Goal: Check status: Check status

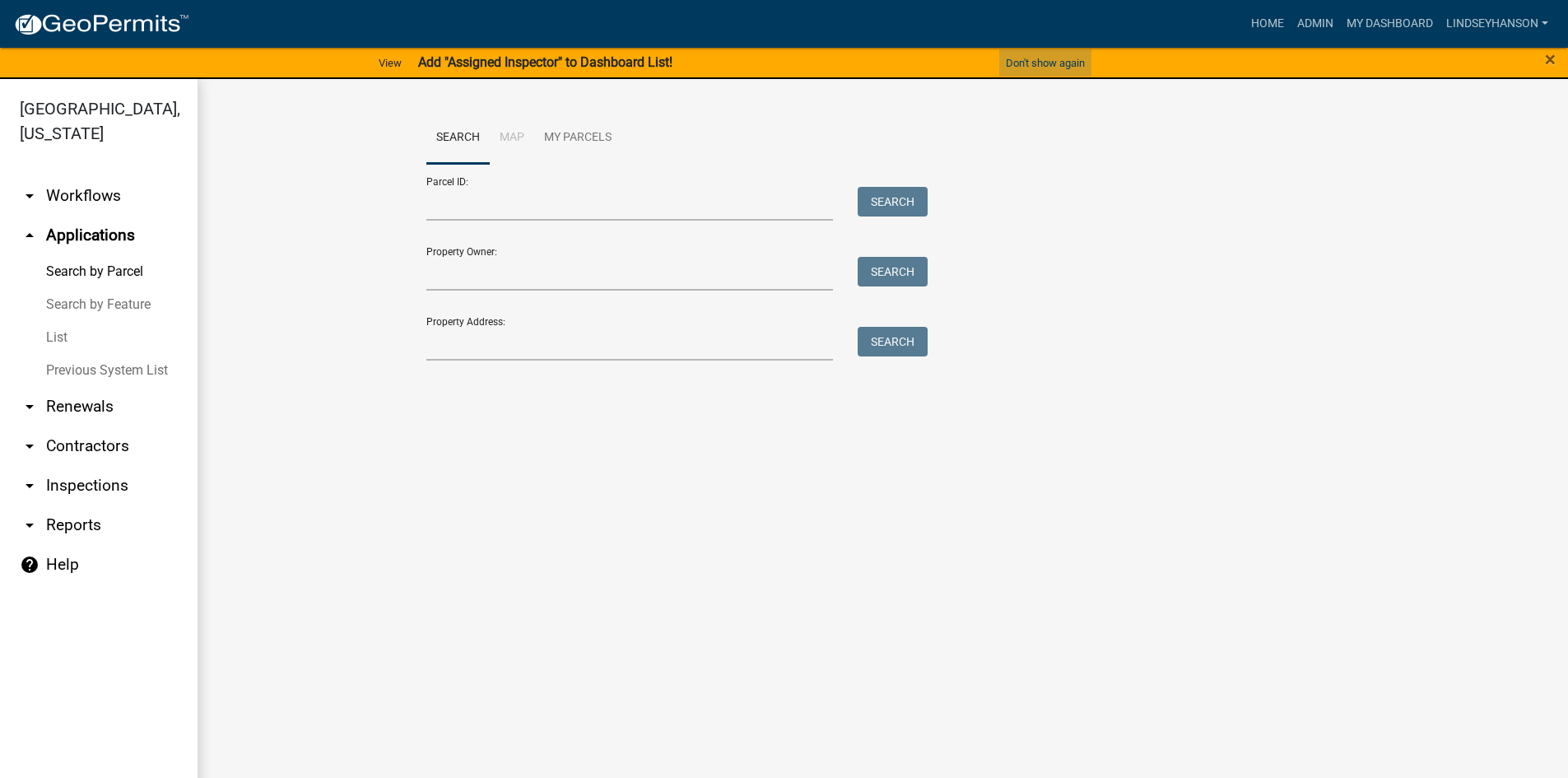
click at [1023, 56] on button "Don't show again" at bounding box center [1045, 63] width 93 height 27
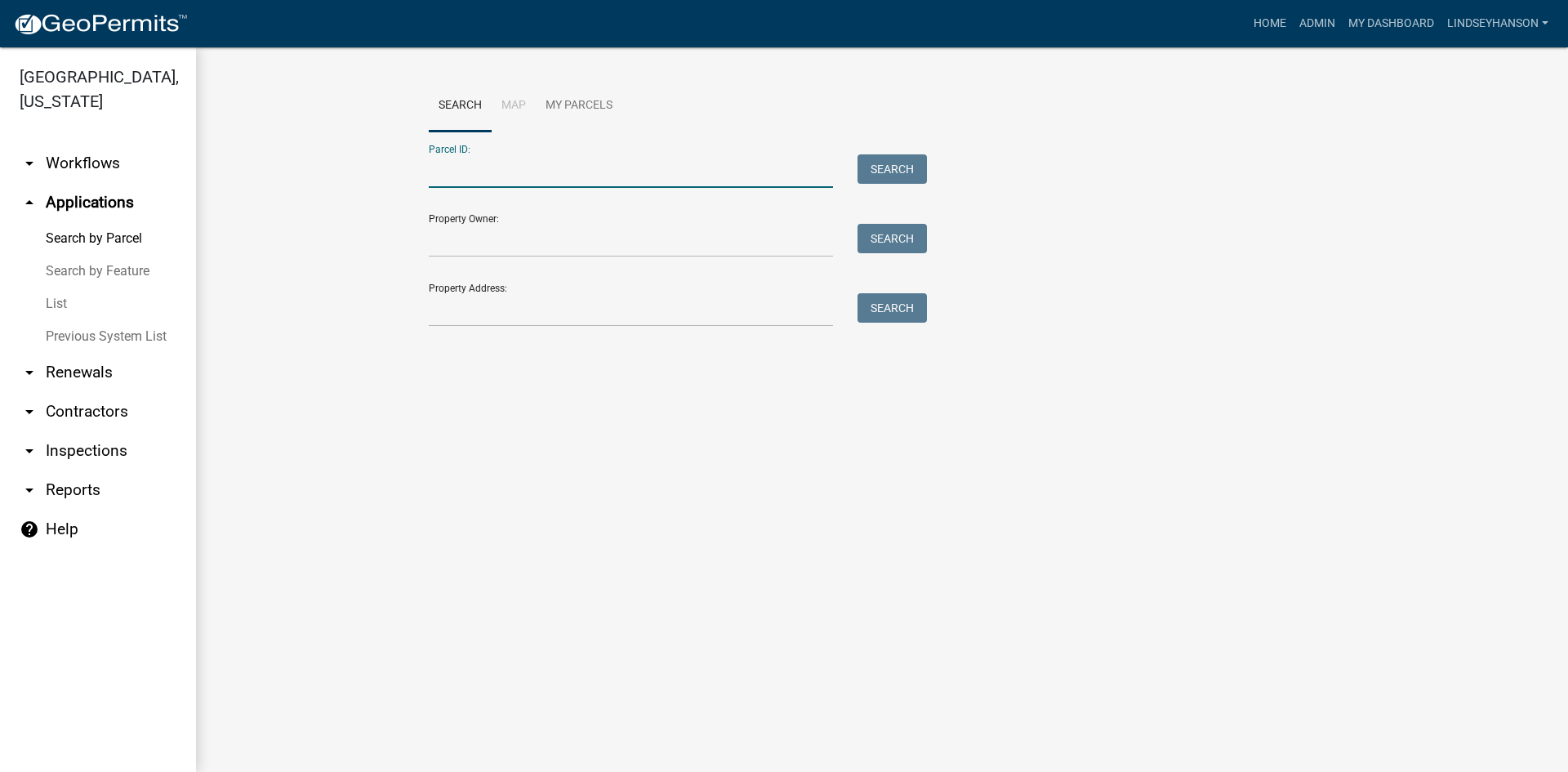
click at [474, 172] on input "Parcel ID:" at bounding box center [630, 171] width 404 height 34
paste input "17000990978000"
type input "17000990978000"
click at [905, 171] on button "Search" at bounding box center [892, 169] width 69 height 30
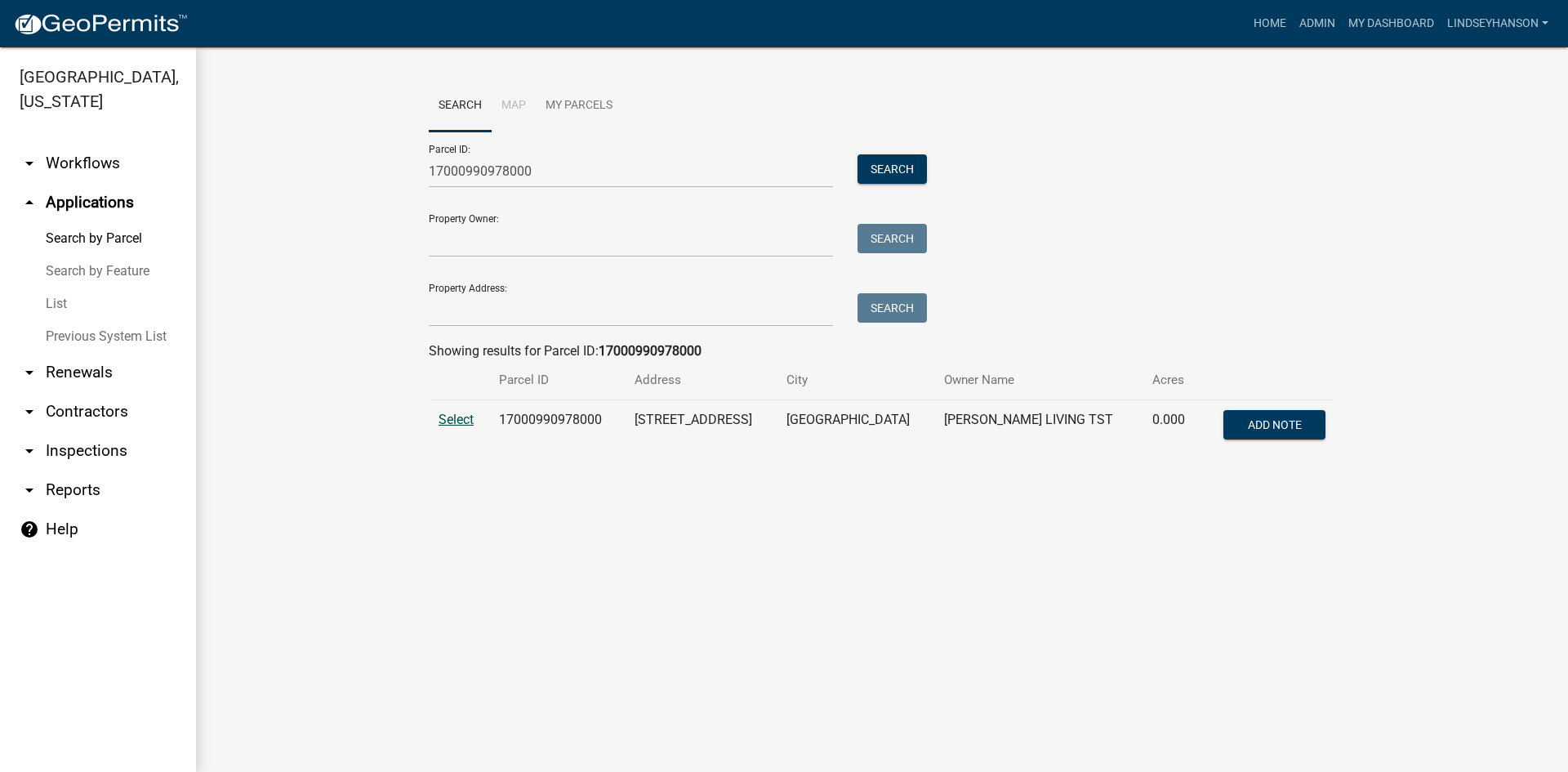
click at [462, 426] on span "Select" at bounding box center [456, 420] width 36 height 16
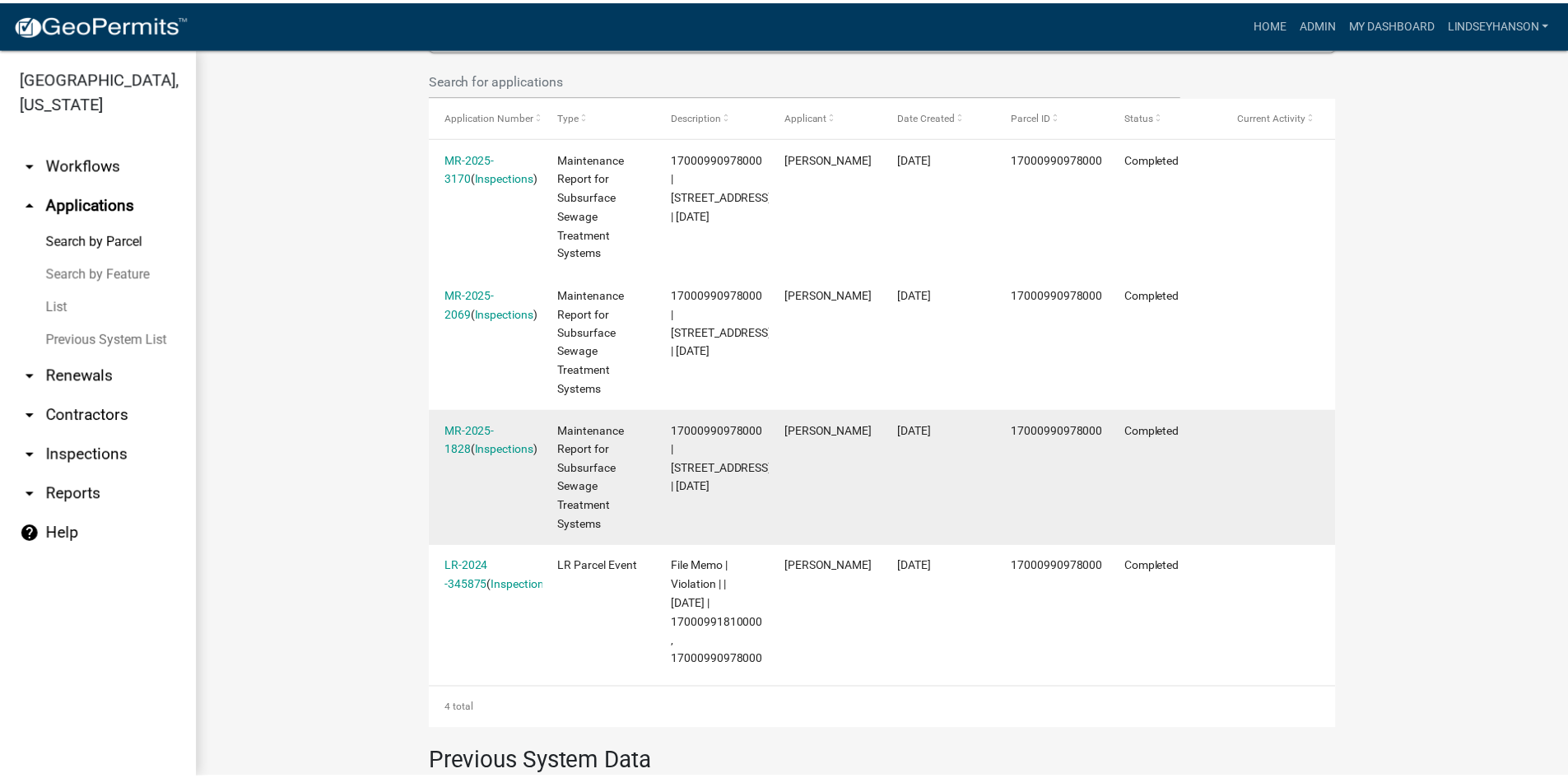
scroll to position [576, 0]
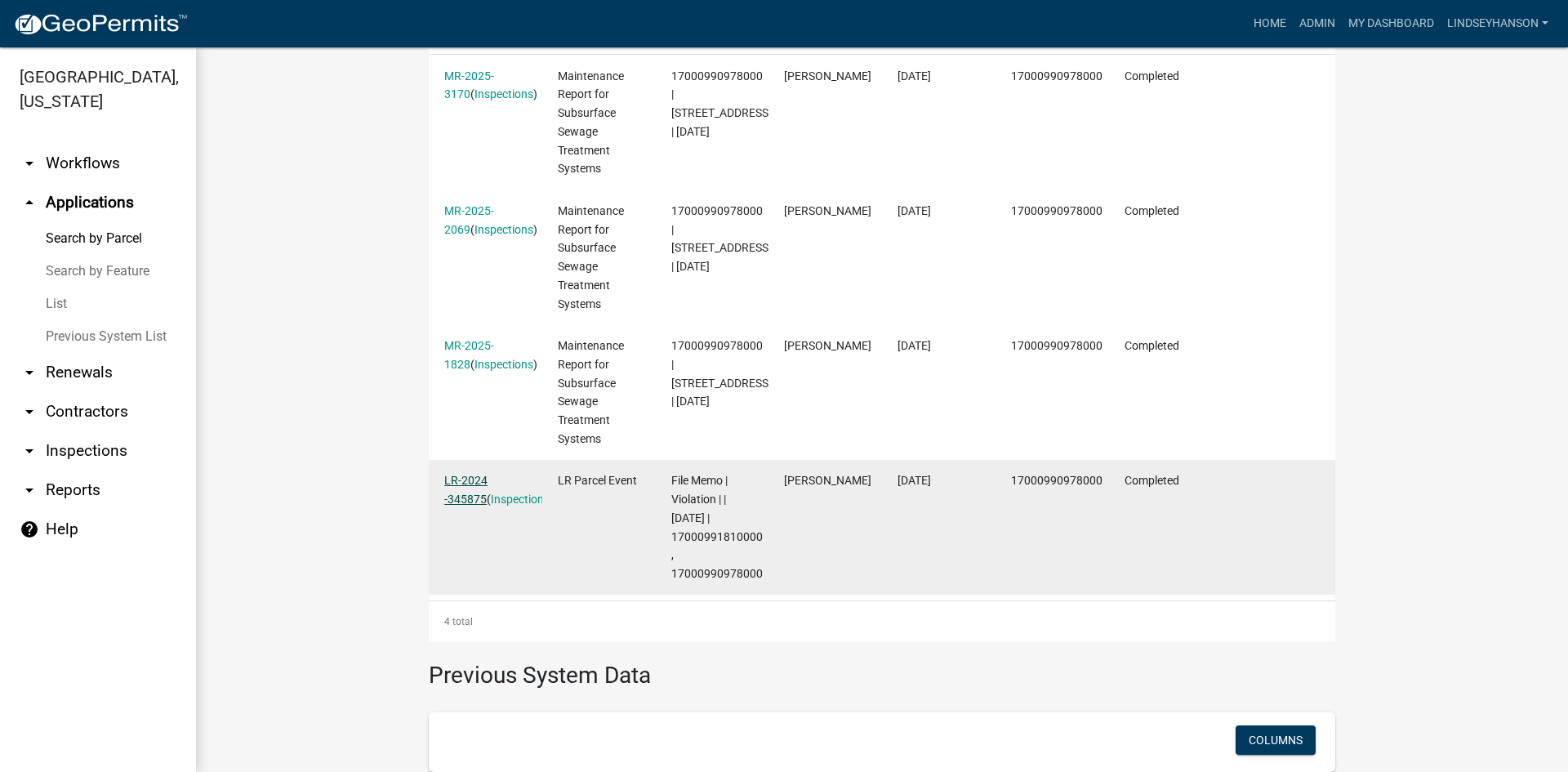
click at [472, 480] on link "LR-2024 -345875" at bounding box center [466, 489] width 43 height 32
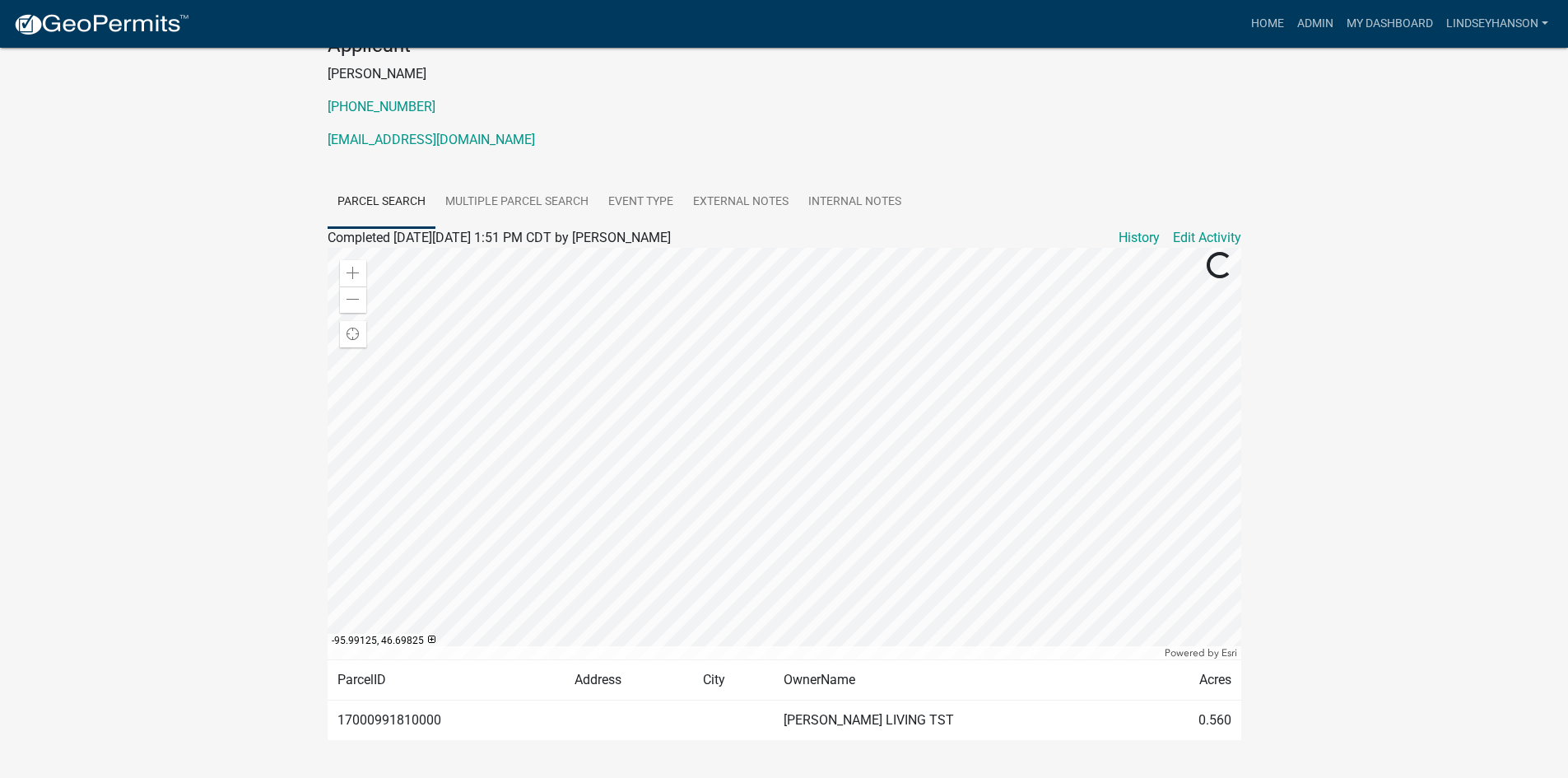
scroll to position [228, 0]
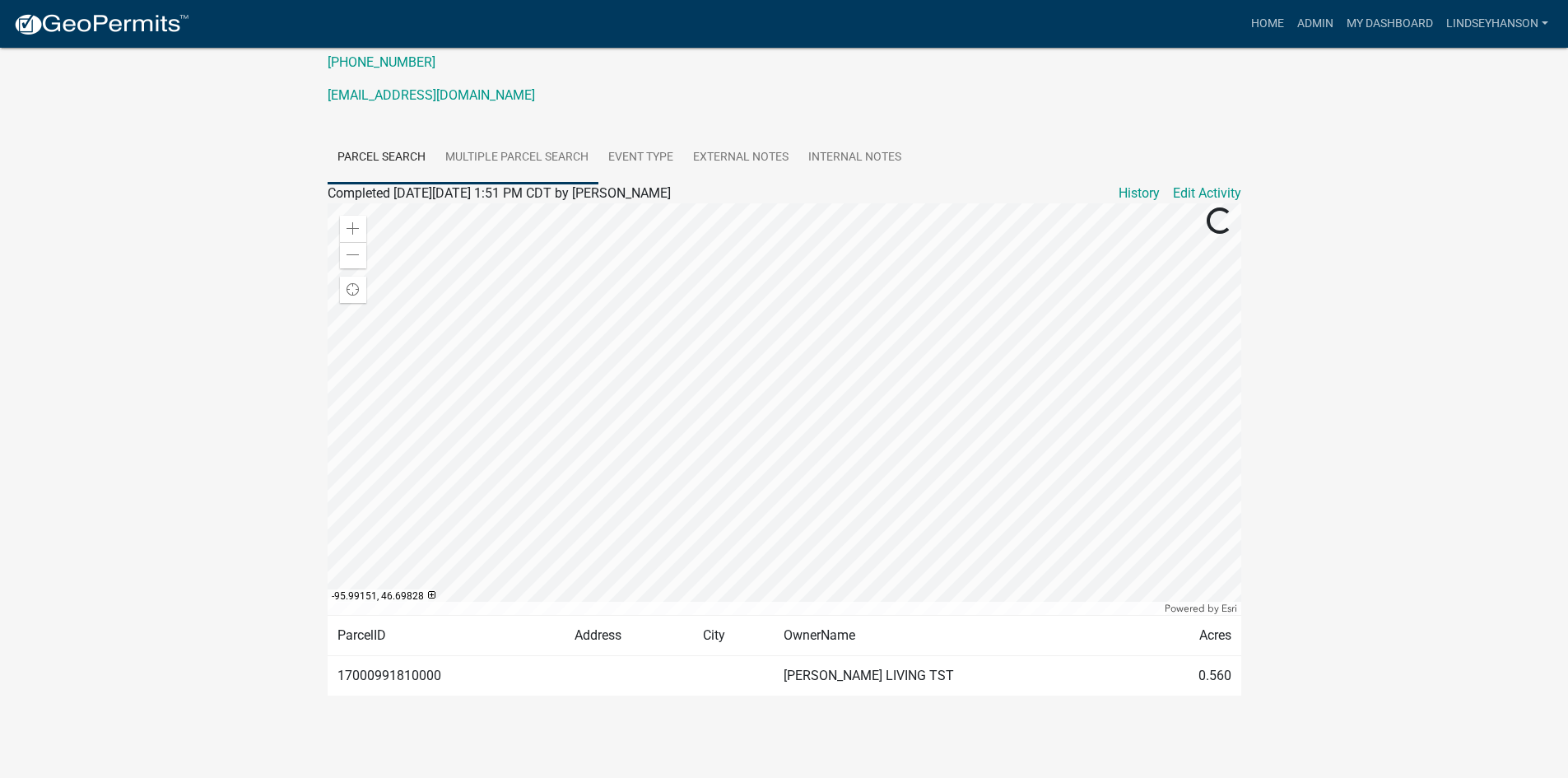
click at [538, 150] on link "Multiple Parcel Search" at bounding box center [517, 157] width 163 height 53
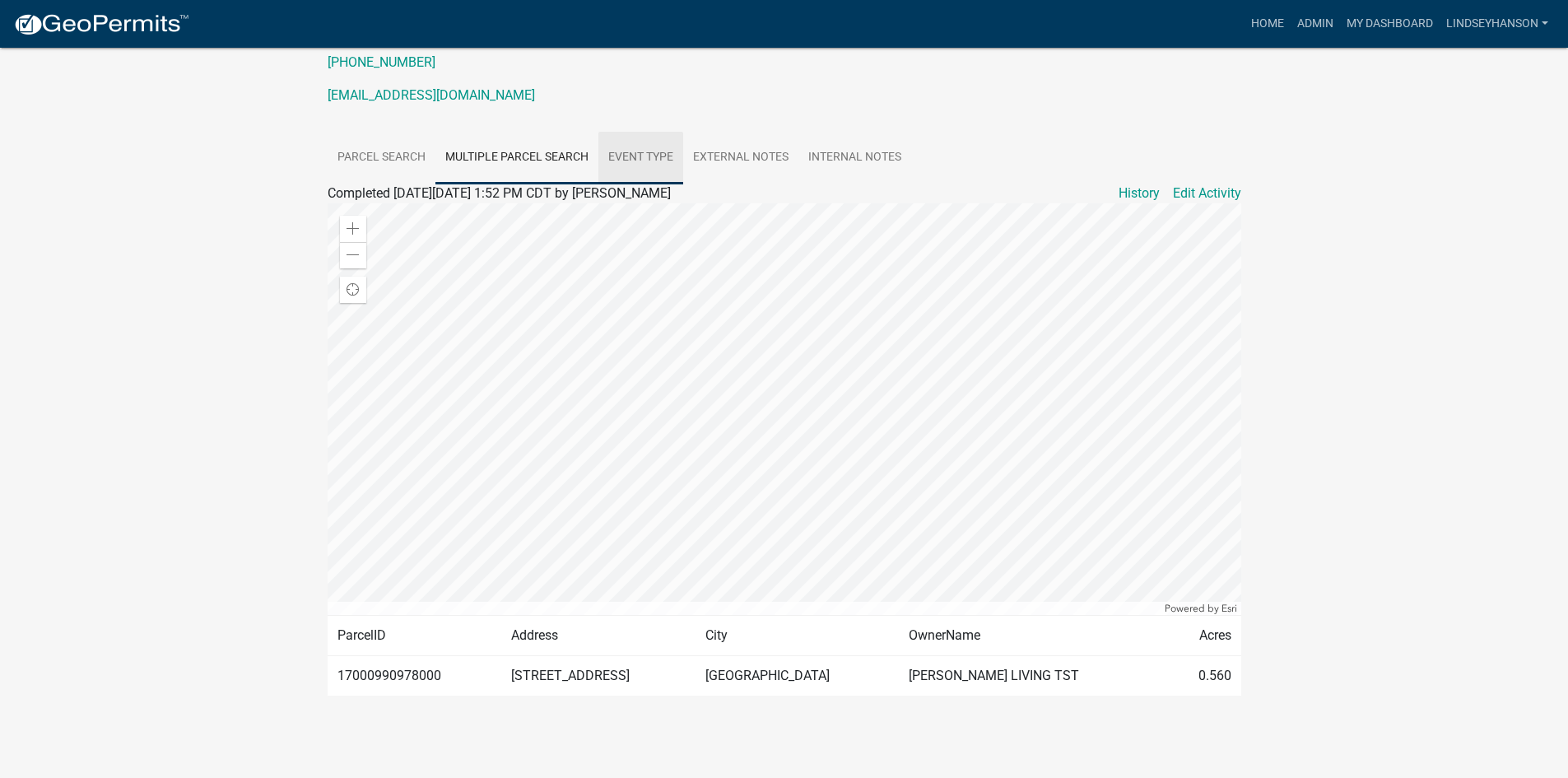
click at [635, 159] on link "Event Type" at bounding box center [641, 157] width 85 height 53
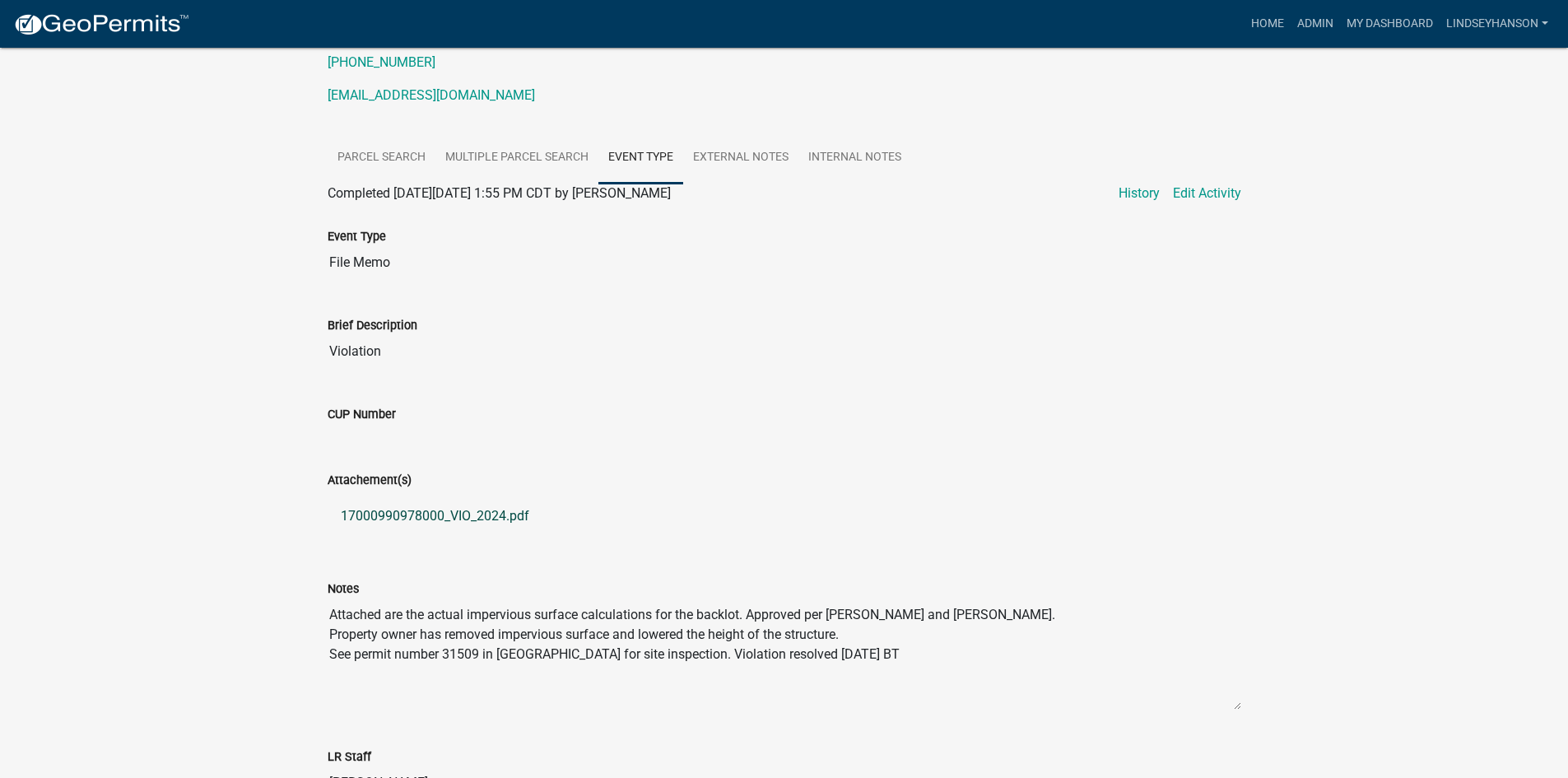
click at [487, 520] on link "17000990978000_VIO_2024.pdf" at bounding box center [784, 516] width 914 height 40
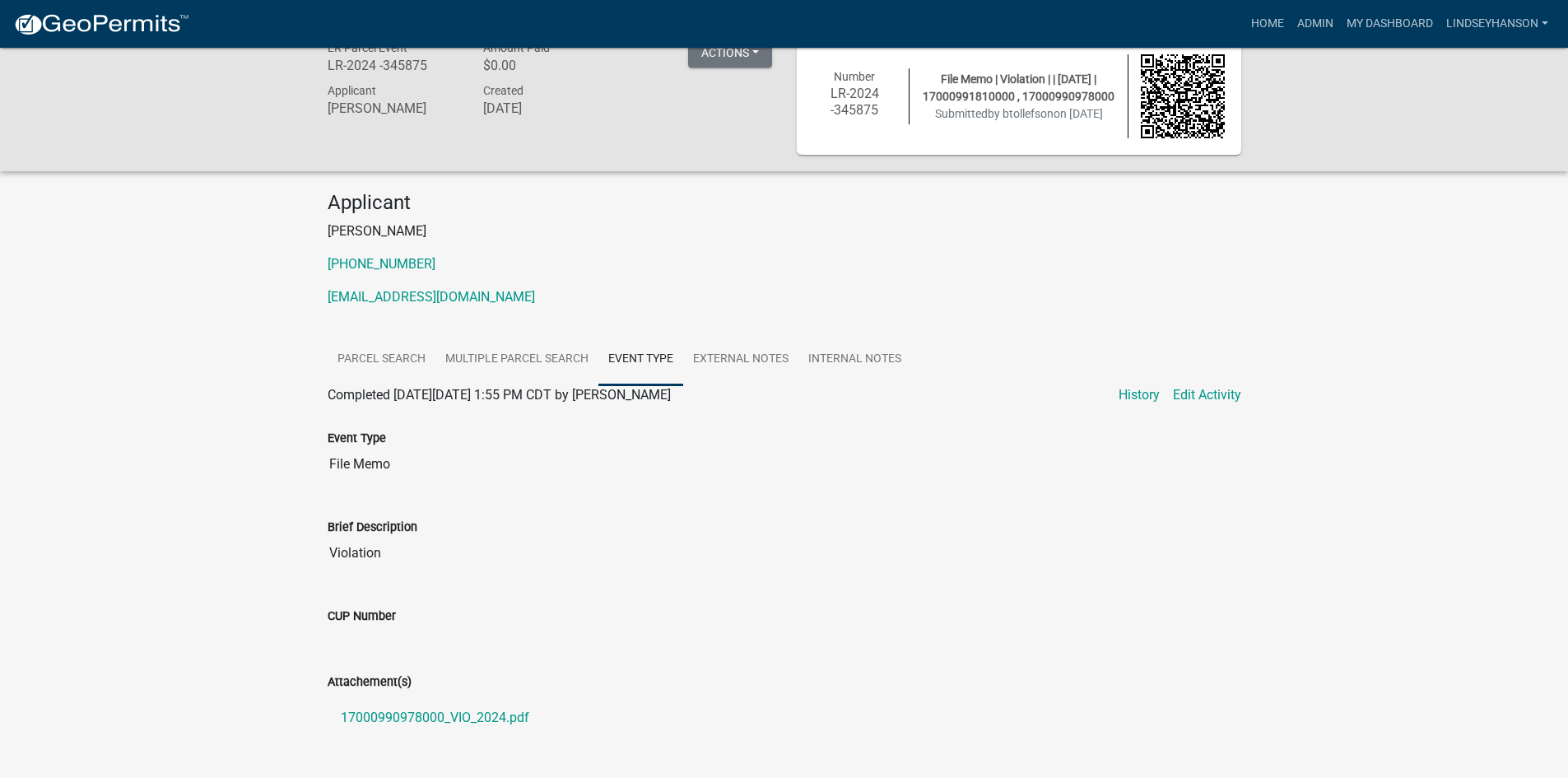
scroll to position [0, 0]
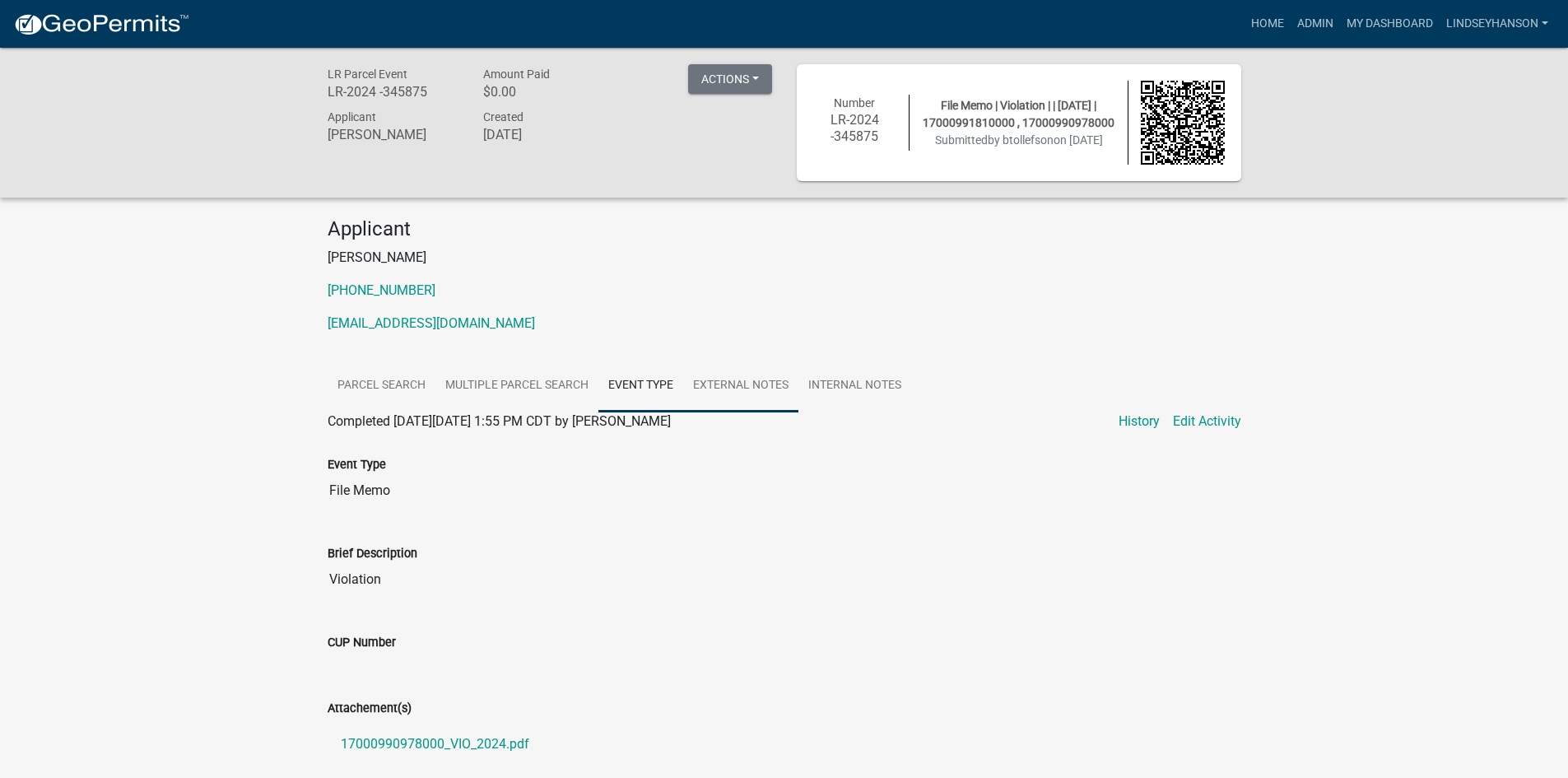
click at [742, 377] on link "External Notes" at bounding box center [741, 386] width 116 height 53
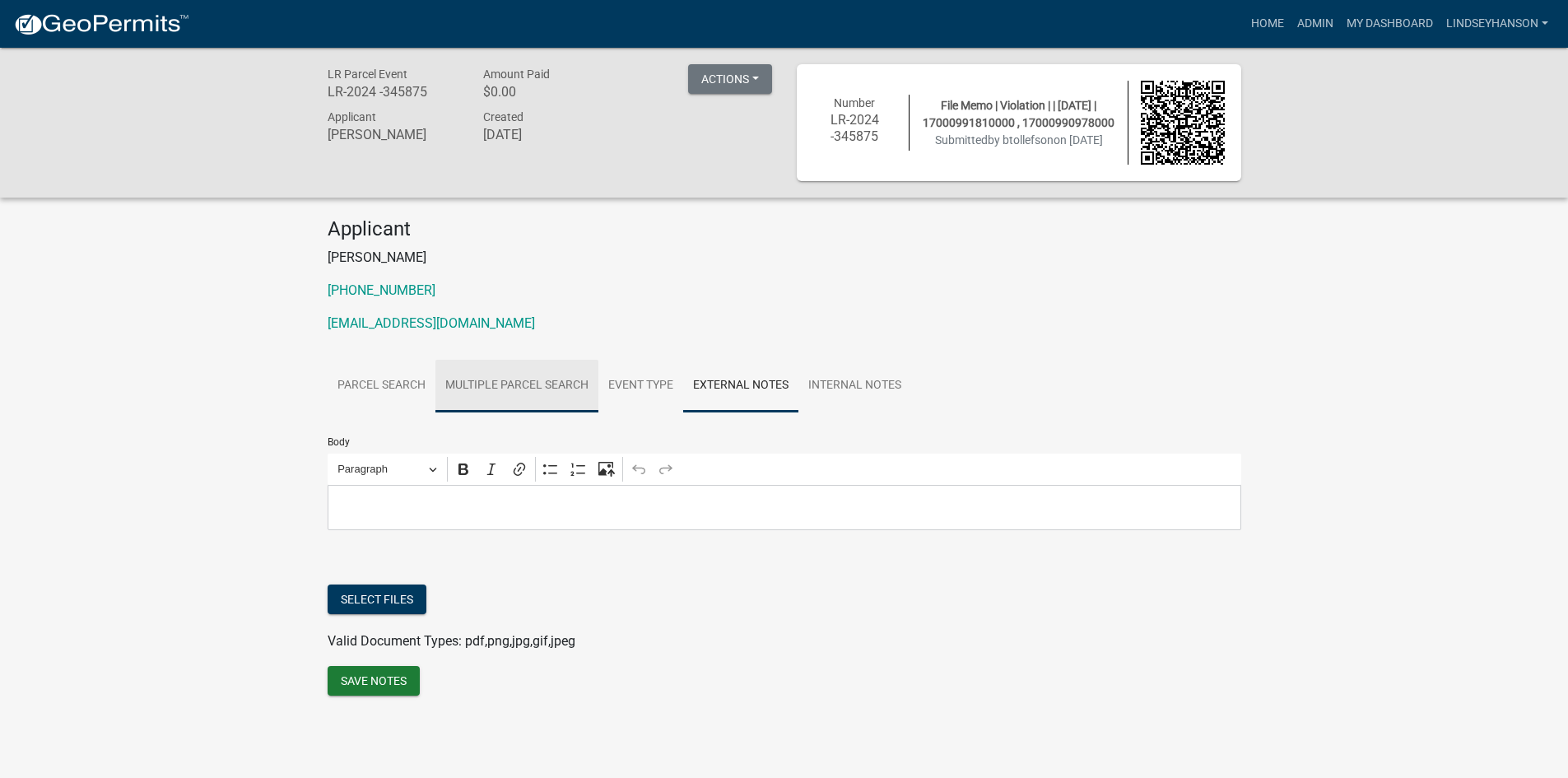
click at [569, 387] on link "Multiple Parcel Search" at bounding box center [517, 386] width 163 height 53
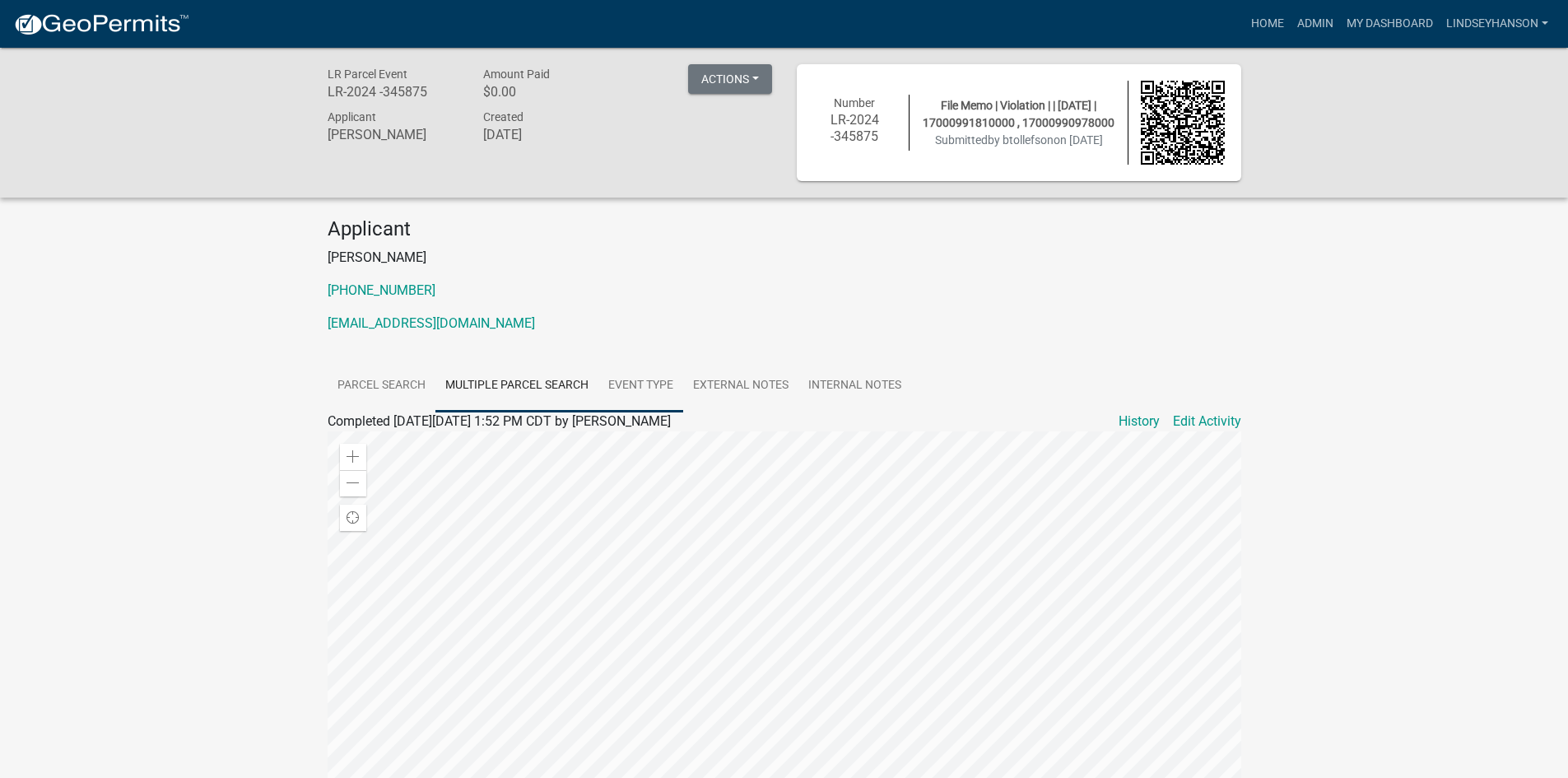
click at [639, 385] on link "Event Type" at bounding box center [641, 386] width 85 height 53
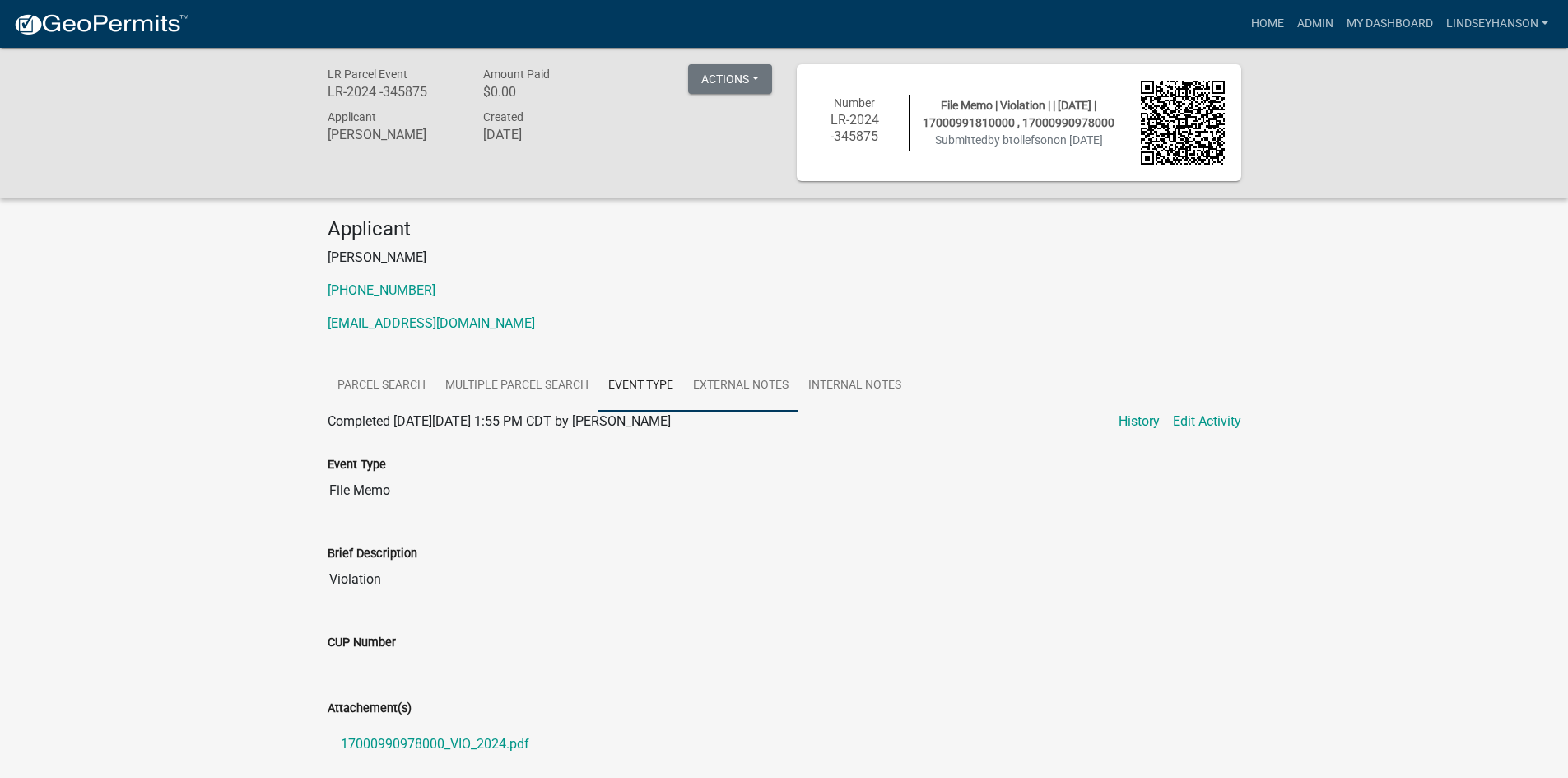
click at [764, 388] on link "External Notes" at bounding box center [741, 386] width 116 height 53
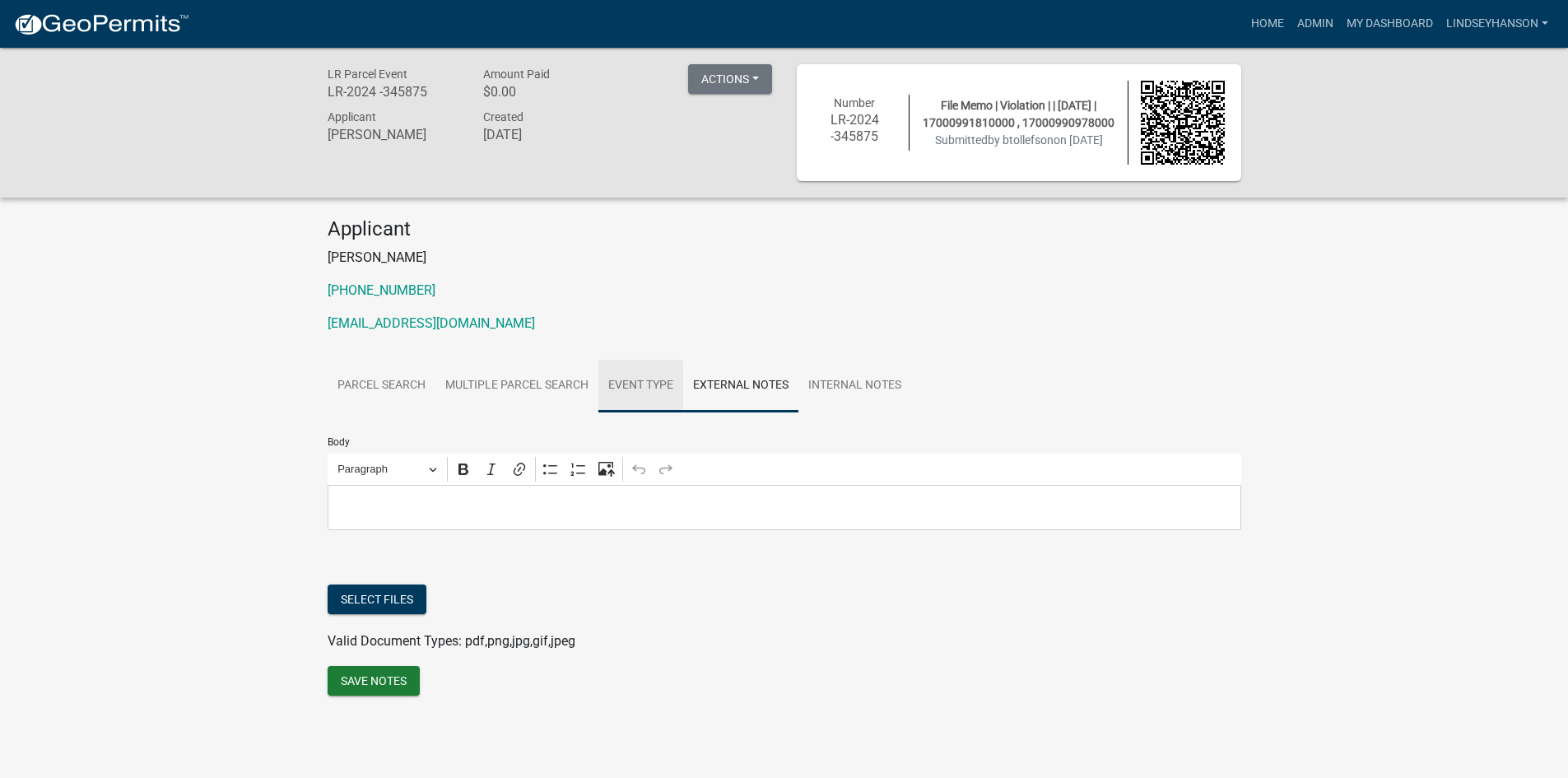
click at [656, 395] on link "Event Type" at bounding box center [641, 386] width 85 height 53
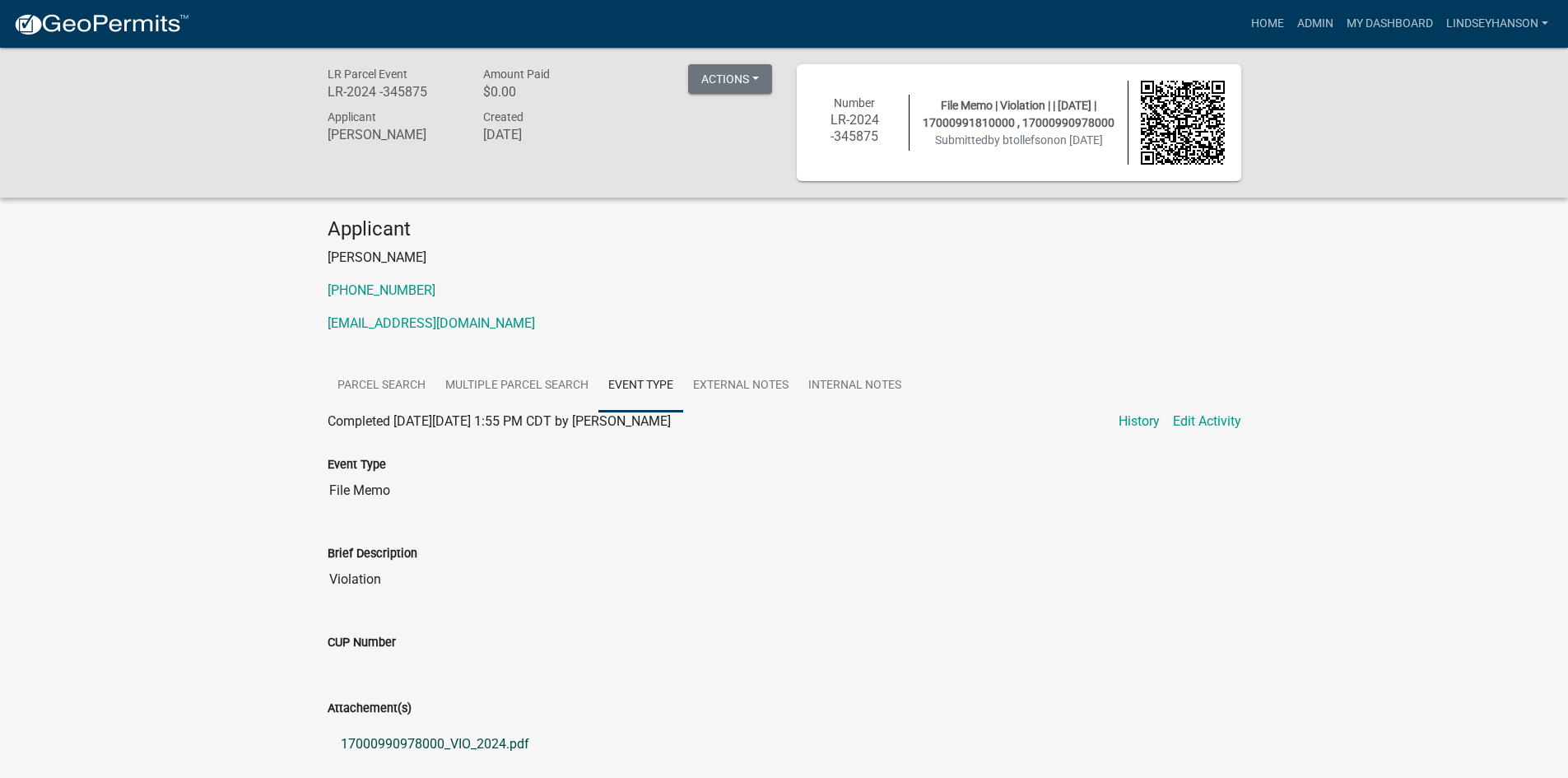
click at [492, 748] on link "17000990978000_VIO_2024.pdf" at bounding box center [784, 744] width 914 height 40
click at [1519, 25] on link "Lindseyhanson" at bounding box center [1497, 23] width 116 height 31
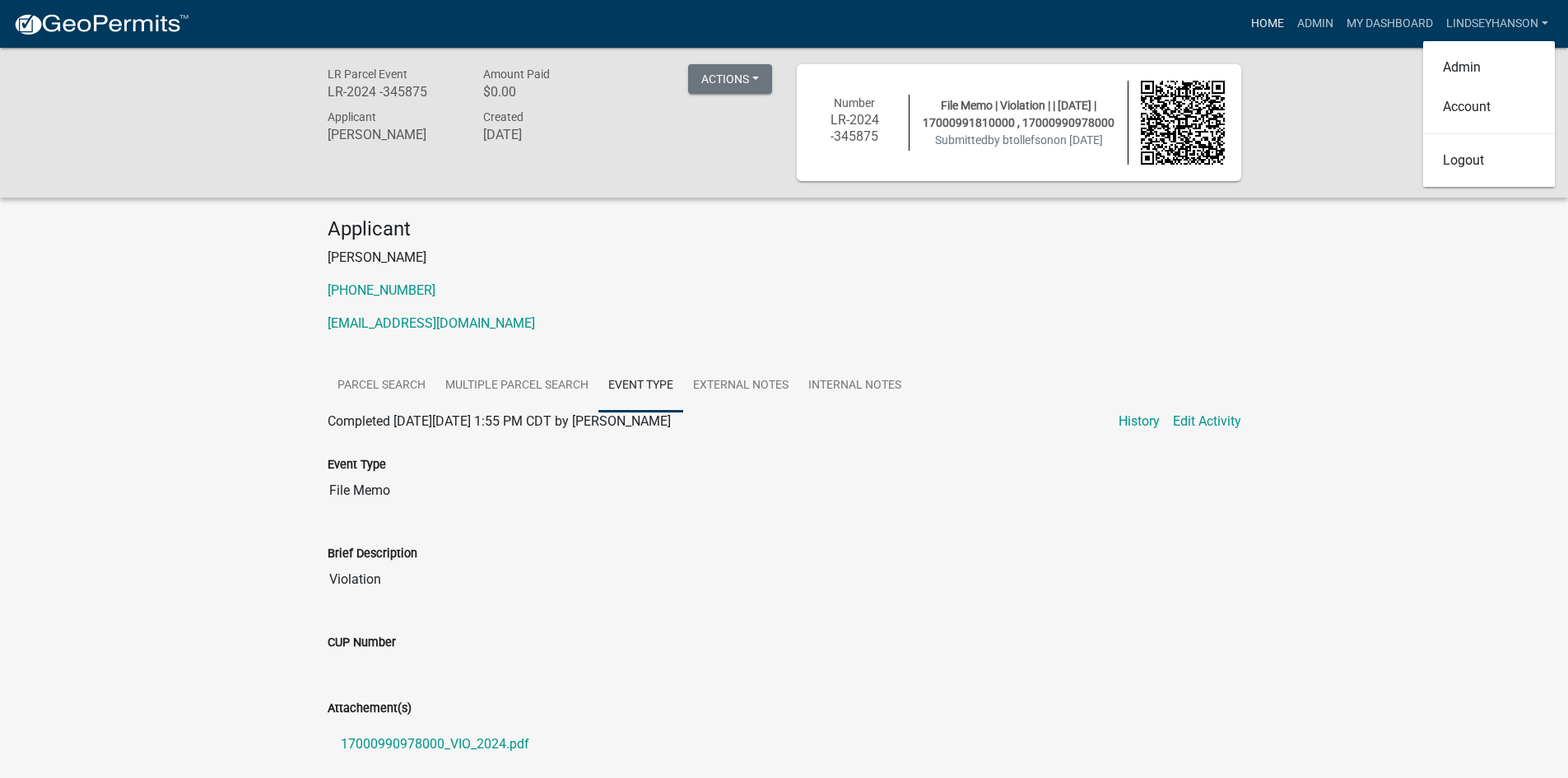
click at [1259, 21] on link "Home" at bounding box center [1268, 23] width 46 height 31
